Goal: Task Accomplishment & Management: Use online tool/utility

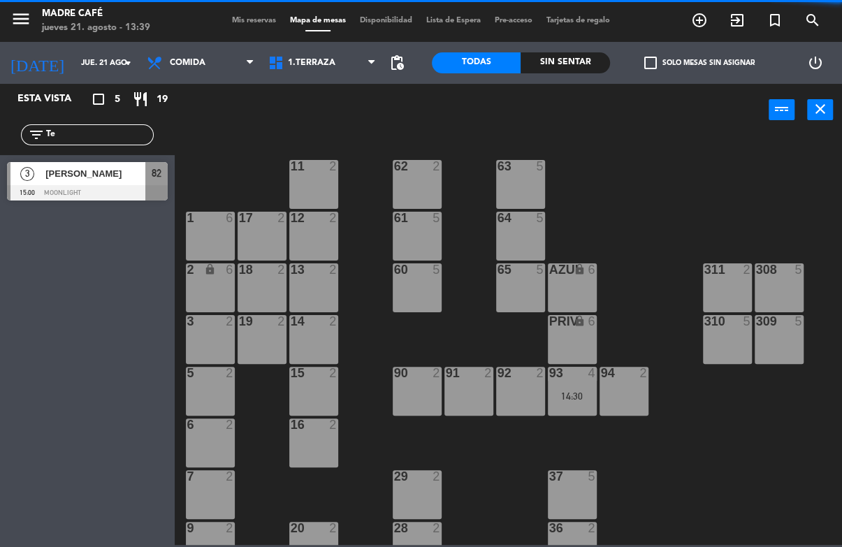
click at [703, 161] on div "11 2 63 5 62 2 12 2 1 6 61 5 64 5 17 2 13 2 2 lock 6 60 5 65 5 308 5 18 2 311 2…" at bounding box center [512, 340] width 659 height 410
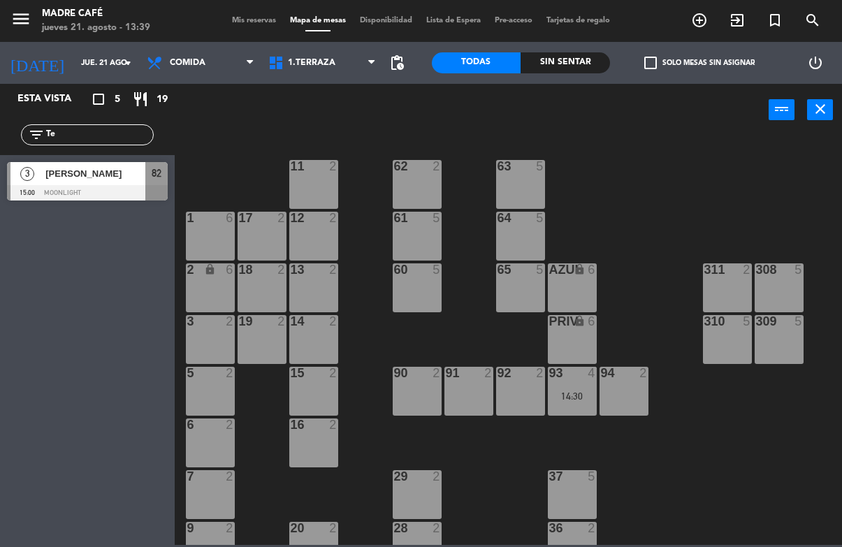
click at [108, 129] on input "Te" at bounding box center [99, 134] width 108 height 15
type input "T"
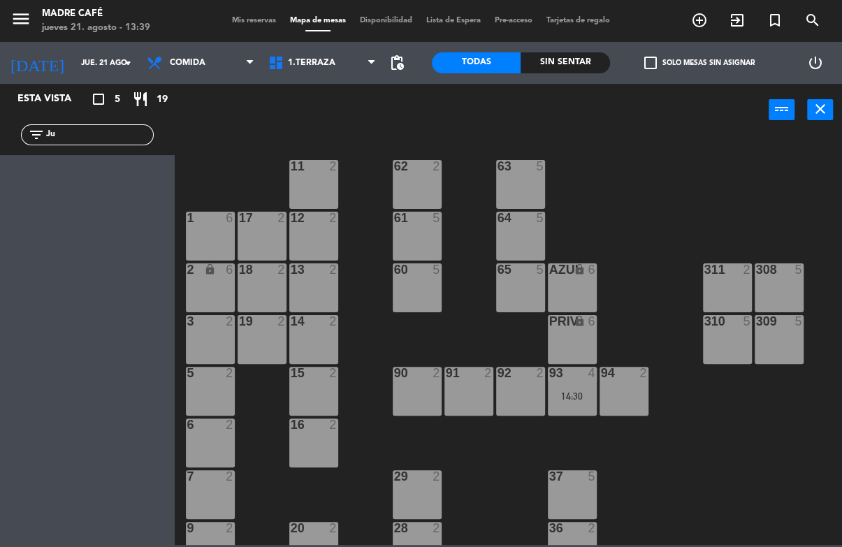
click at [653, 151] on div "11 2 63 5 62 2 12 2 1 6 61 5 64 5 17 2 13 2 2 lock 6 60 5 65 5 308 5 18 2 311 2…" at bounding box center [512, 340] width 659 height 410
click at [102, 142] on input "Ju" at bounding box center [99, 134] width 108 height 15
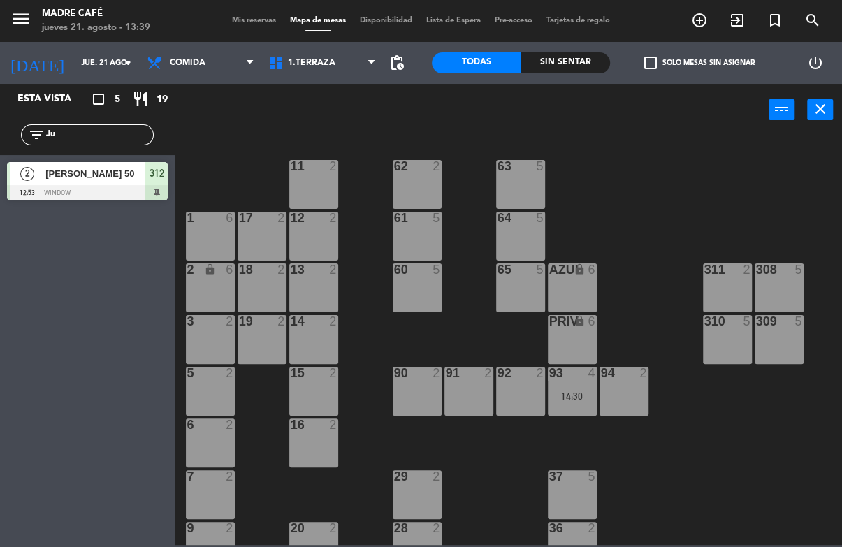
type input "J"
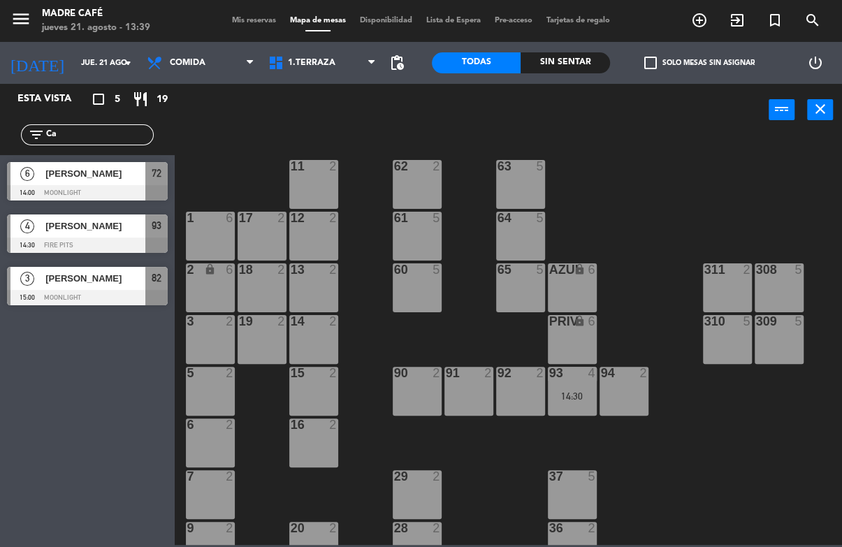
click at [125, 139] on input "Ca" at bounding box center [99, 134] width 108 height 15
type input "C"
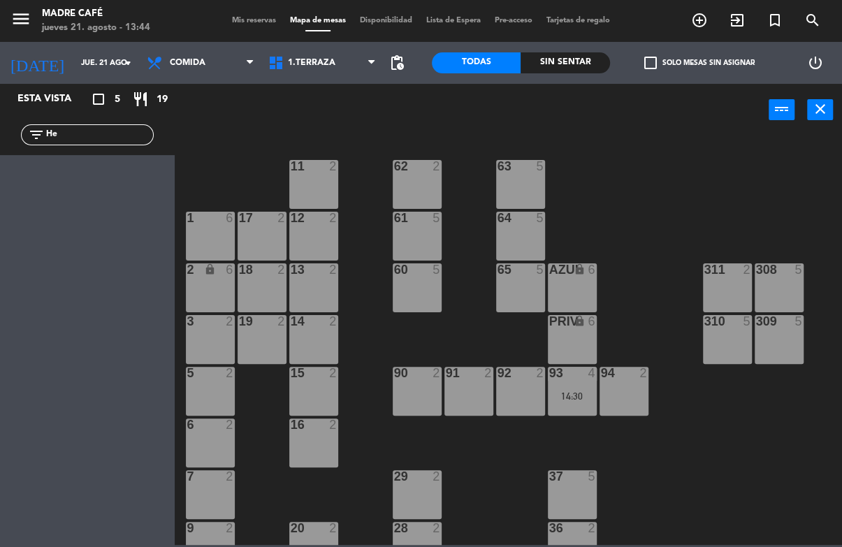
type input "H"
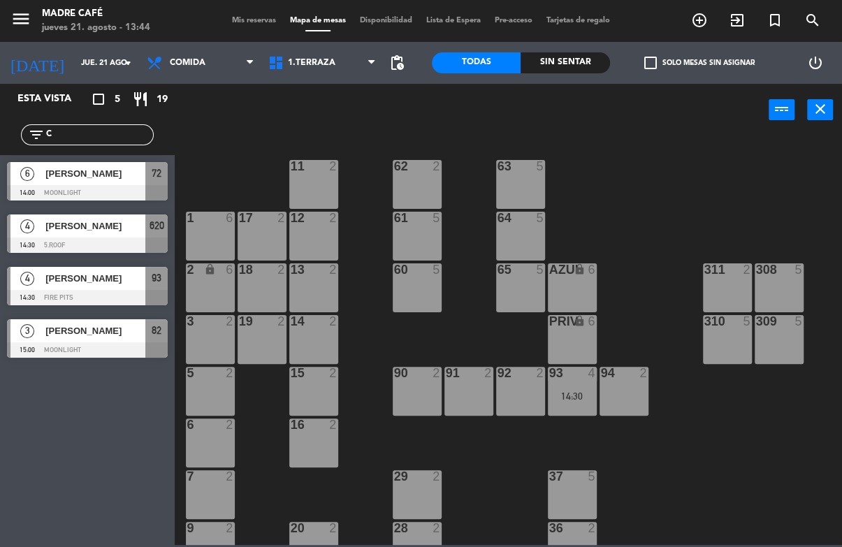
type input "C"
click at [653, 123] on div "power_input close" at bounding box center [472, 110] width 594 height 53
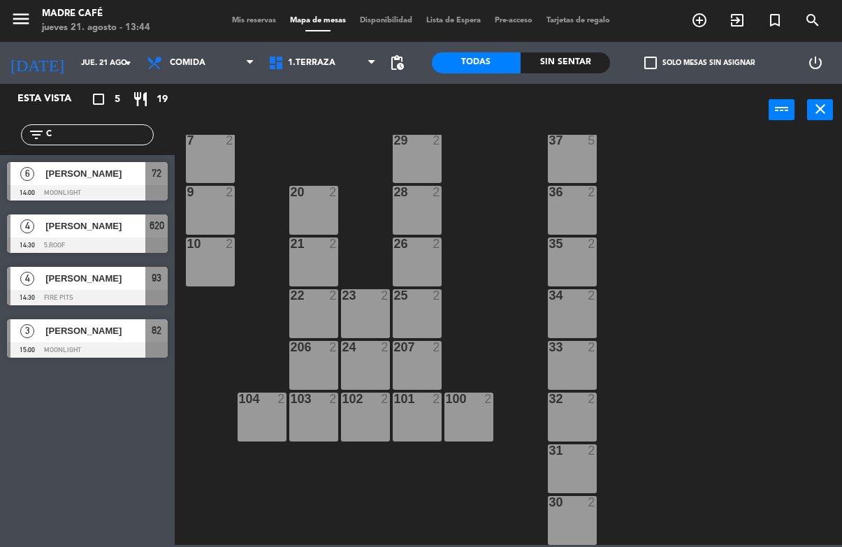
scroll to position [336, 0]
click at [313, 68] on span "1.Terraza" at bounding box center [312, 63] width 48 height 10
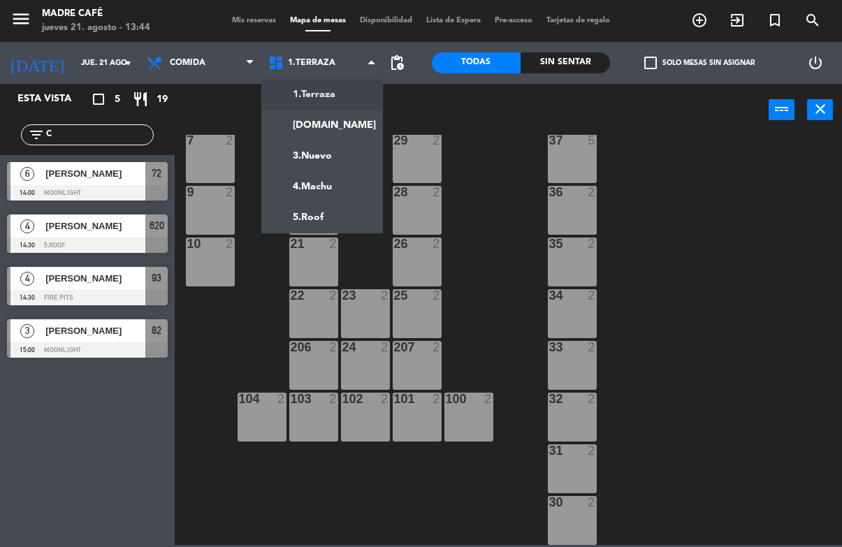
click at [296, 131] on ng-component "menu Madre Café [DATE] 21. agosto - 13:44 Mis reservas Mapa de mesas Disponibil…" at bounding box center [421, 272] width 842 height 545
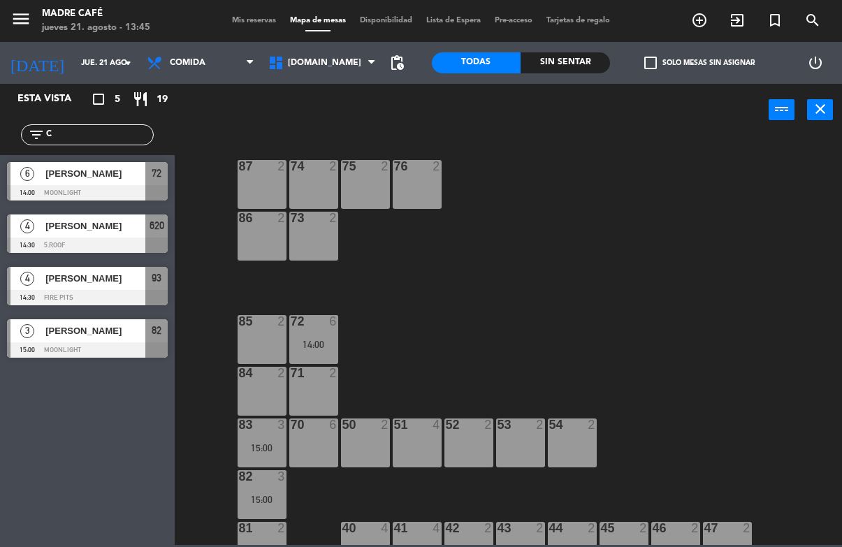
scroll to position [47, 0]
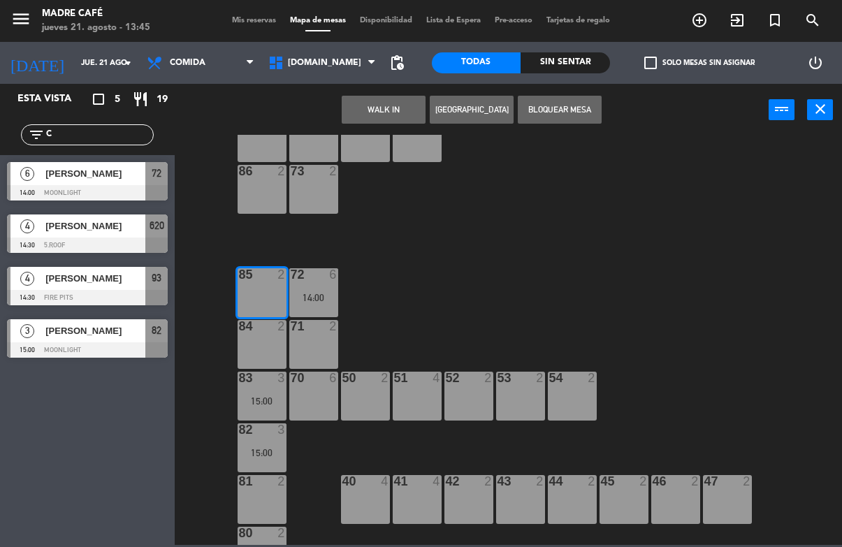
click at [261, 303] on div "85 2" at bounding box center [262, 292] width 49 height 49
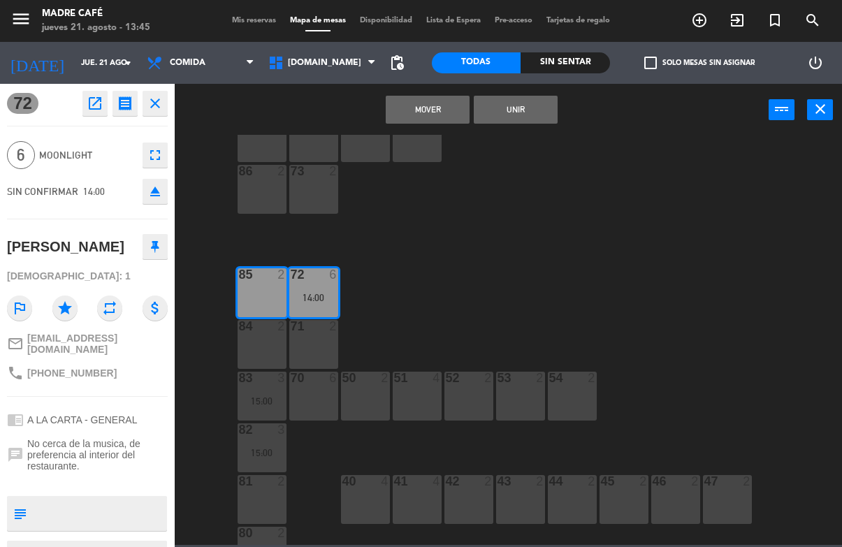
click at [264, 304] on div "85 2" at bounding box center [262, 292] width 49 height 49
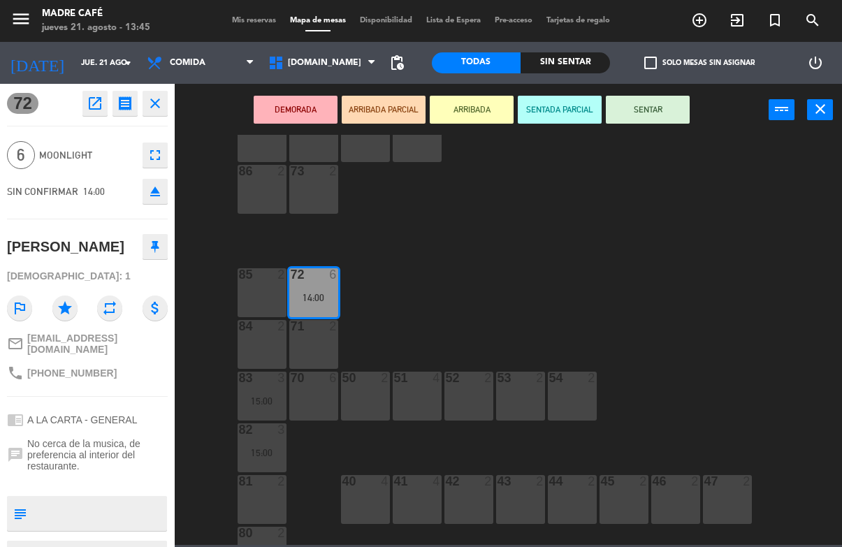
click at [653, 103] on button "SENTAR" at bounding box center [648, 110] width 84 height 28
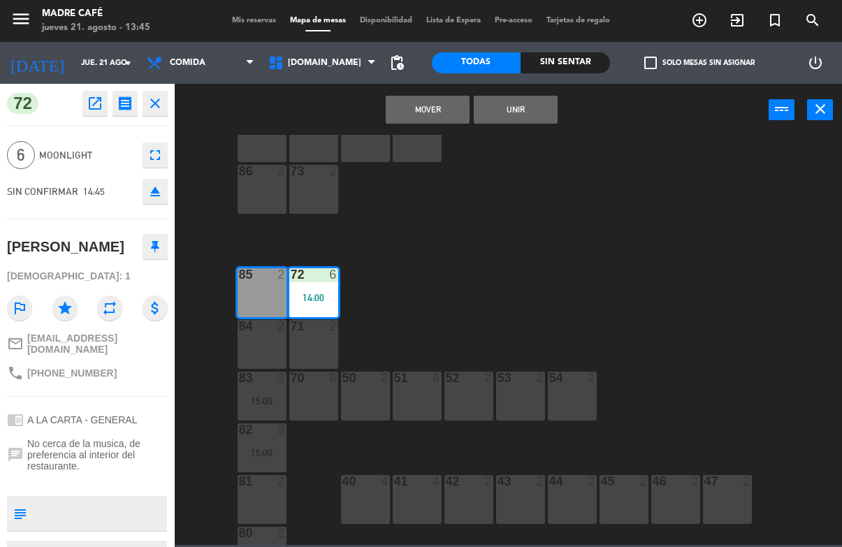
click at [145, 109] on button "close" at bounding box center [155, 103] width 25 height 25
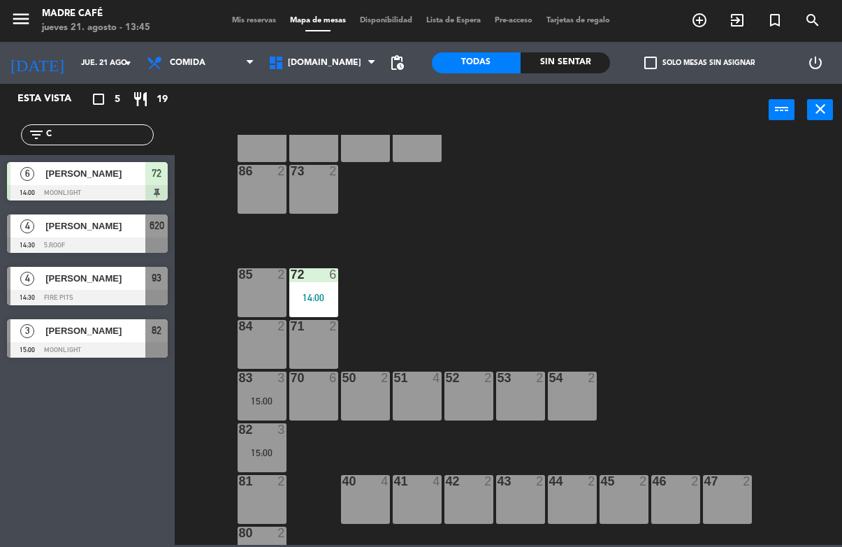
click at [243, 291] on div "85 2" at bounding box center [262, 292] width 49 height 49
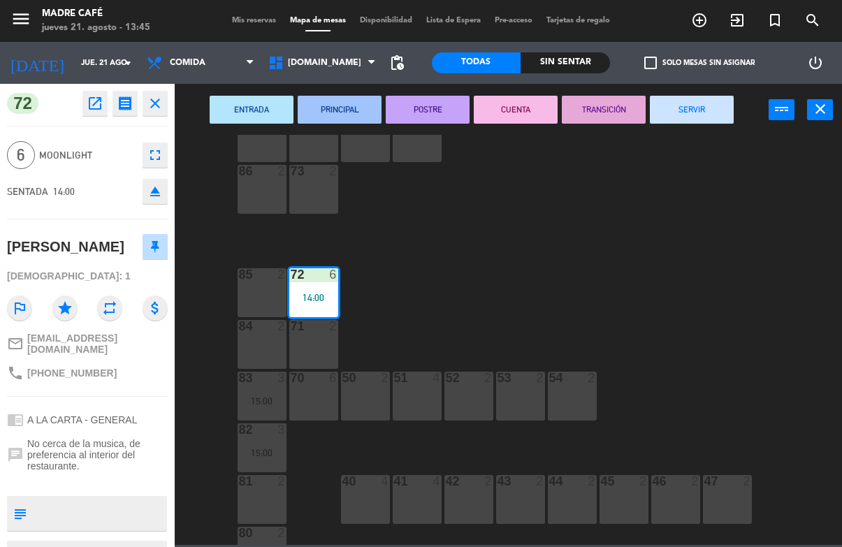
click at [240, 307] on div "85 2" at bounding box center [262, 292] width 49 height 49
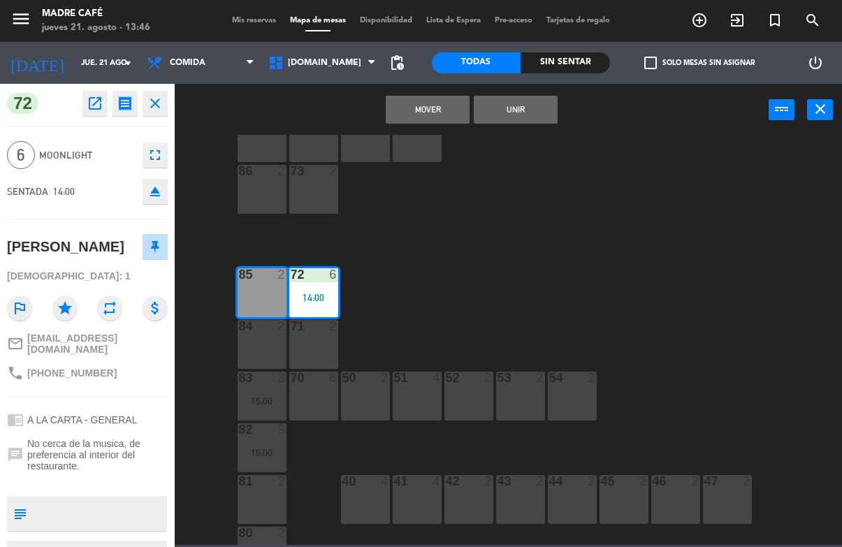
click at [156, 113] on button "close" at bounding box center [155, 103] width 25 height 25
click at [264, 300] on div "85 2" at bounding box center [262, 292] width 49 height 49
click at [158, 113] on button "close" at bounding box center [155, 103] width 25 height 25
click at [440, 108] on button "Mover" at bounding box center [428, 110] width 84 height 28
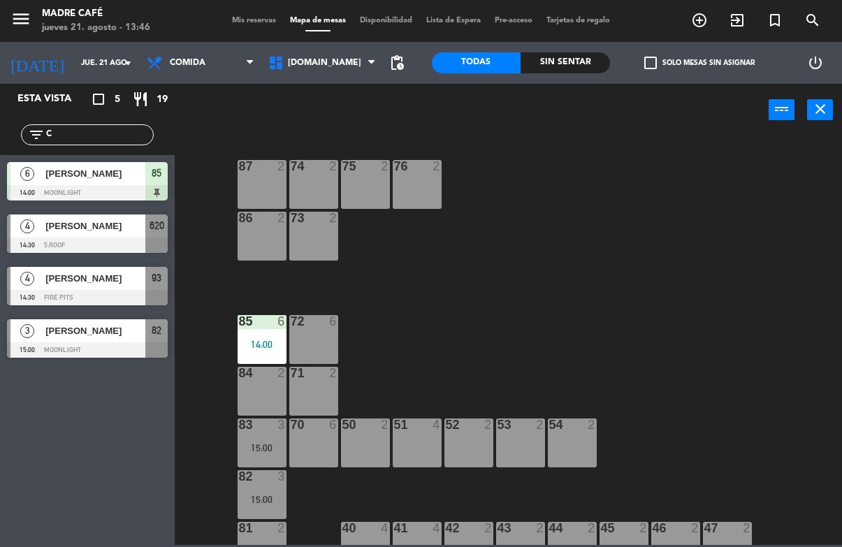
scroll to position [0, 0]
click at [99, 136] on input "C" at bounding box center [99, 134] width 108 height 15
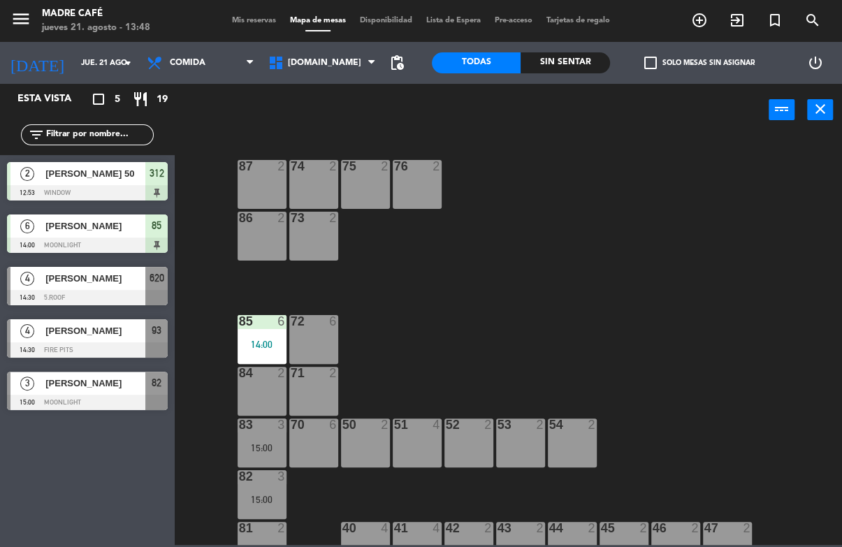
click at [566, 146] on div "87 2 74 2 75 2 76 2 86 2 73 2 72 6 85 6 14:00 71 2 84 2 70 6 83 3 15:00 50 2 51…" at bounding box center [512, 340] width 659 height 410
click at [84, 127] on input "text" at bounding box center [99, 134] width 108 height 15
click at [204, 40] on div "menu Madre Café [DATE] 21. agosto - 13:49 Mis reservas Mapa de mesas Disponibil…" at bounding box center [421, 21] width 842 height 42
click at [178, 58] on span "Comida" at bounding box center [188, 63] width 36 height 10
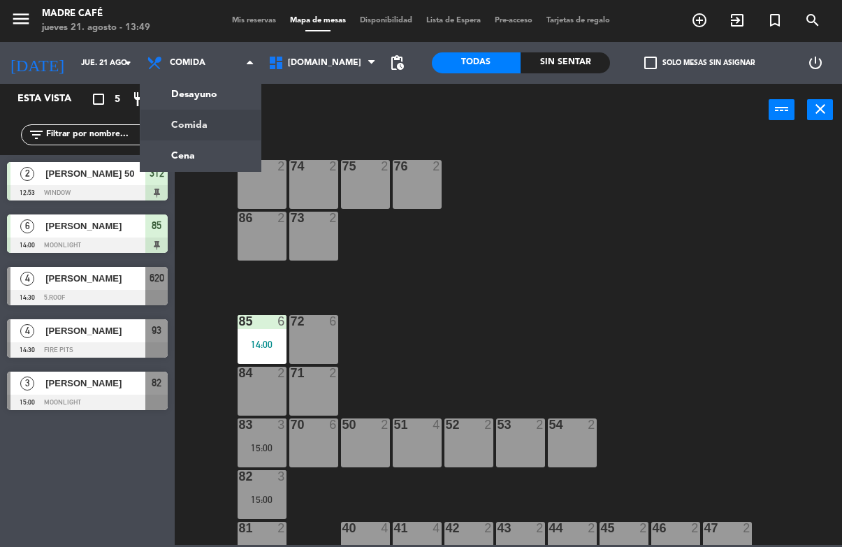
click at [193, 50] on span "Comida" at bounding box center [201, 63] width 122 height 31
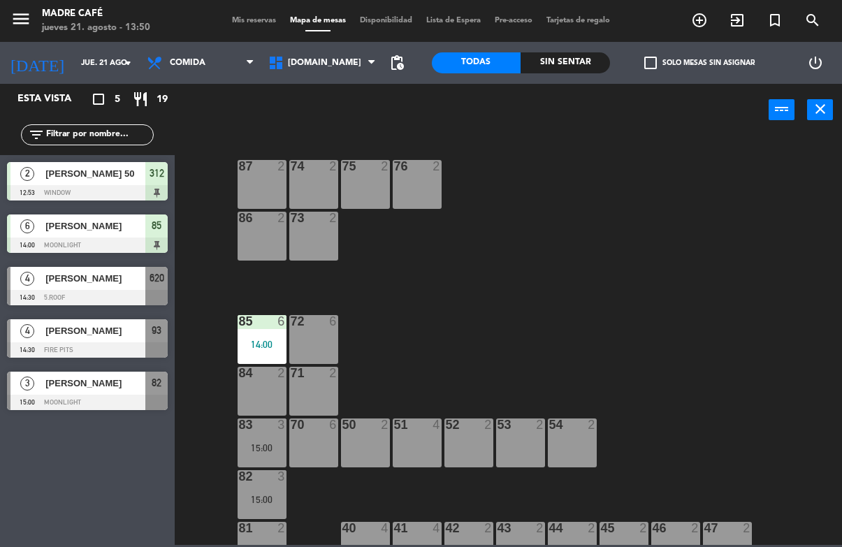
click at [199, 59] on span "Comida" at bounding box center [188, 63] width 36 height 10
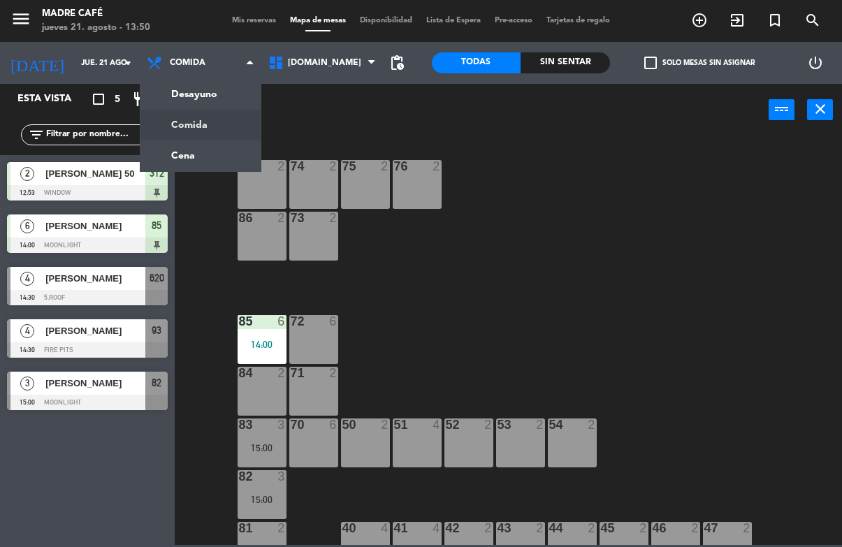
click at [186, 122] on ng-component "menu Madre Café [DATE] 21. agosto - 13:50 Mis reservas Mapa de mesas Disponibil…" at bounding box center [421, 272] width 842 height 545
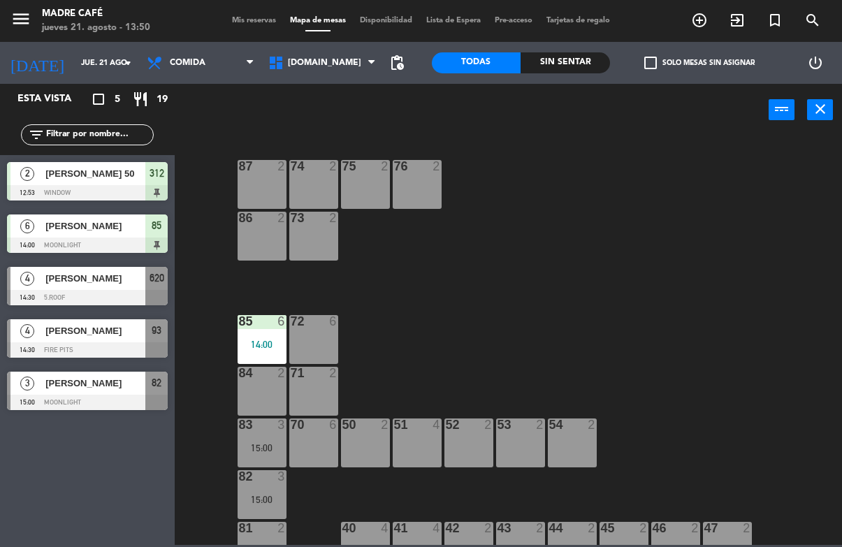
click at [194, 48] on span "Comida" at bounding box center [201, 63] width 122 height 31
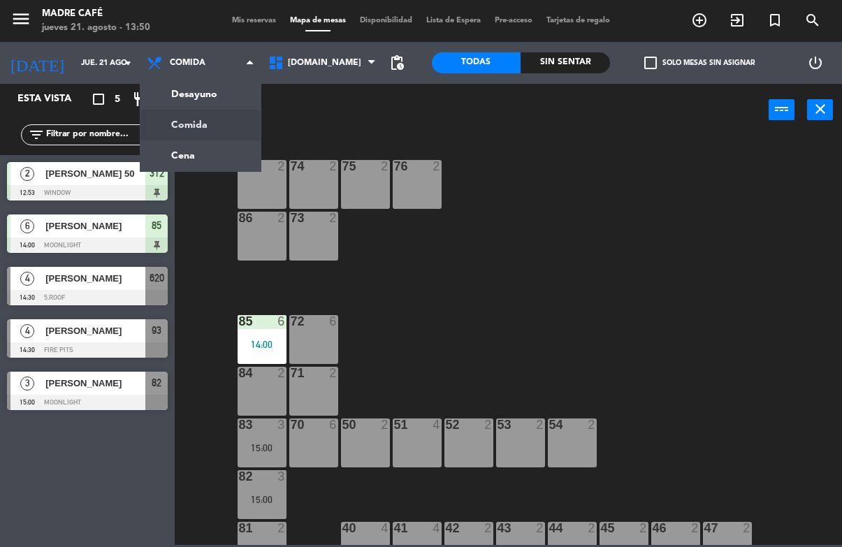
click at [190, 83] on div "Desayuno Comida Cena Comida Desayuno Comida Cena" at bounding box center [201, 63] width 122 height 42
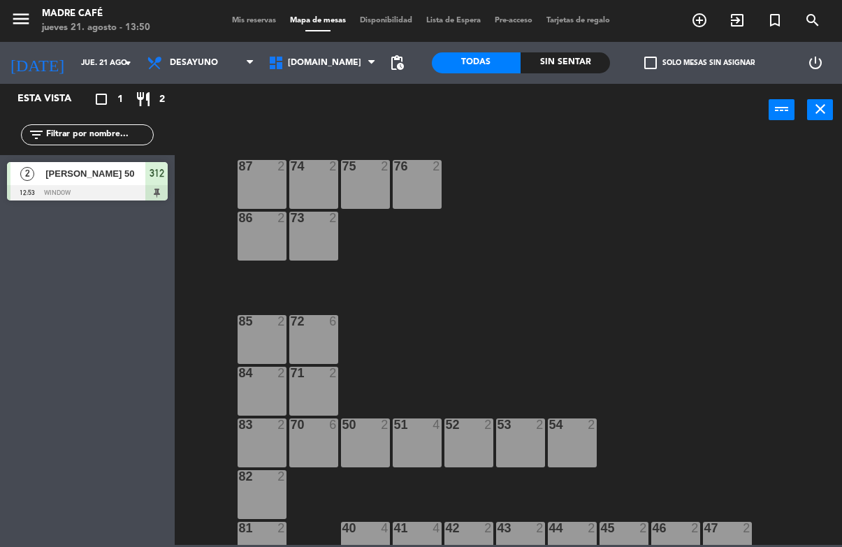
click at [189, 59] on span "Desayuno" at bounding box center [194, 63] width 48 height 10
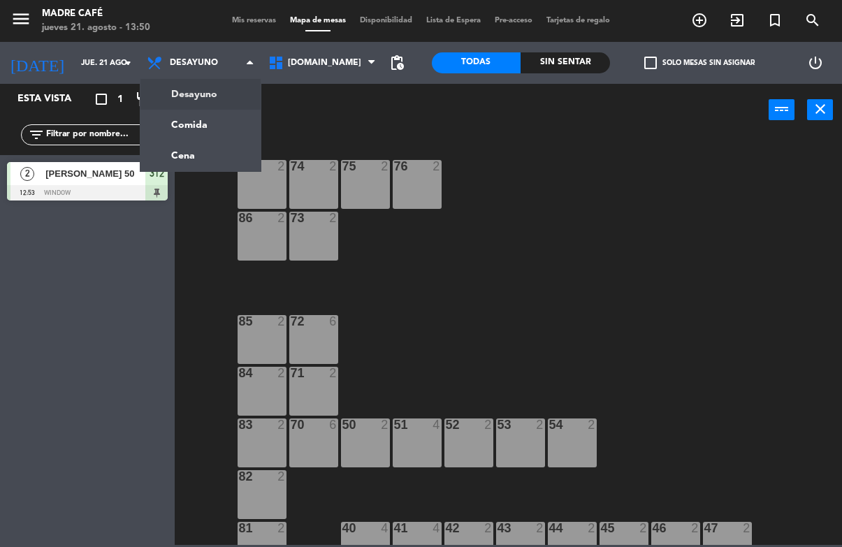
click at [189, 108] on ng-component "menu Madre Café [DATE] 21. agosto - 13:50 Mis reservas Mapa de mesas Disponibil…" at bounding box center [421, 272] width 842 height 545
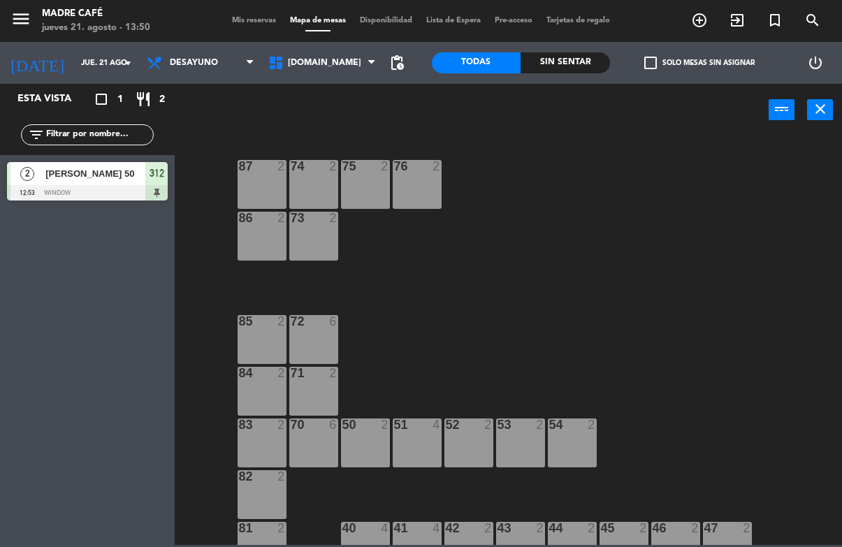
click at [193, 48] on span "Desayuno" at bounding box center [201, 63] width 122 height 31
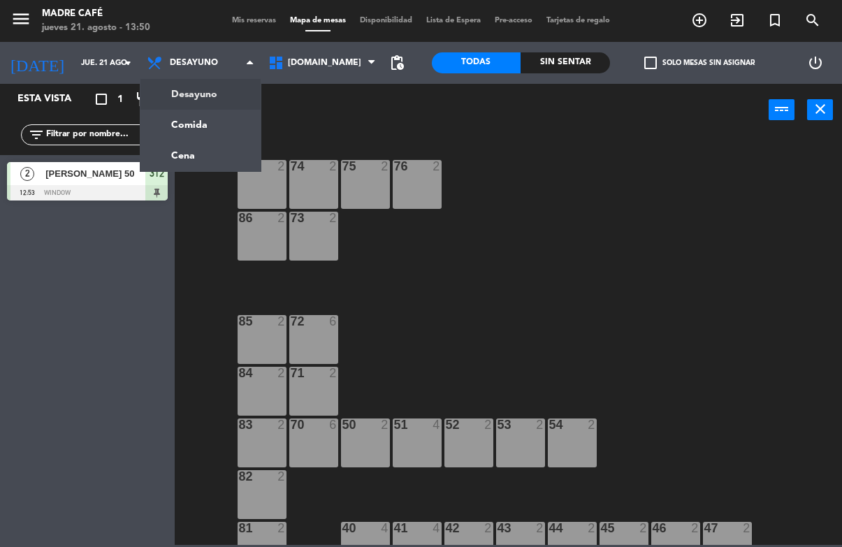
click at [184, 120] on ng-component "menu Madre Café [DATE] 21. agosto - 13:50 Mis reservas Mapa de mesas Disponibil…" at bounding box center [421, 272] width 842 height 545
